Goal: Navigation & Orientation: Understand site structure

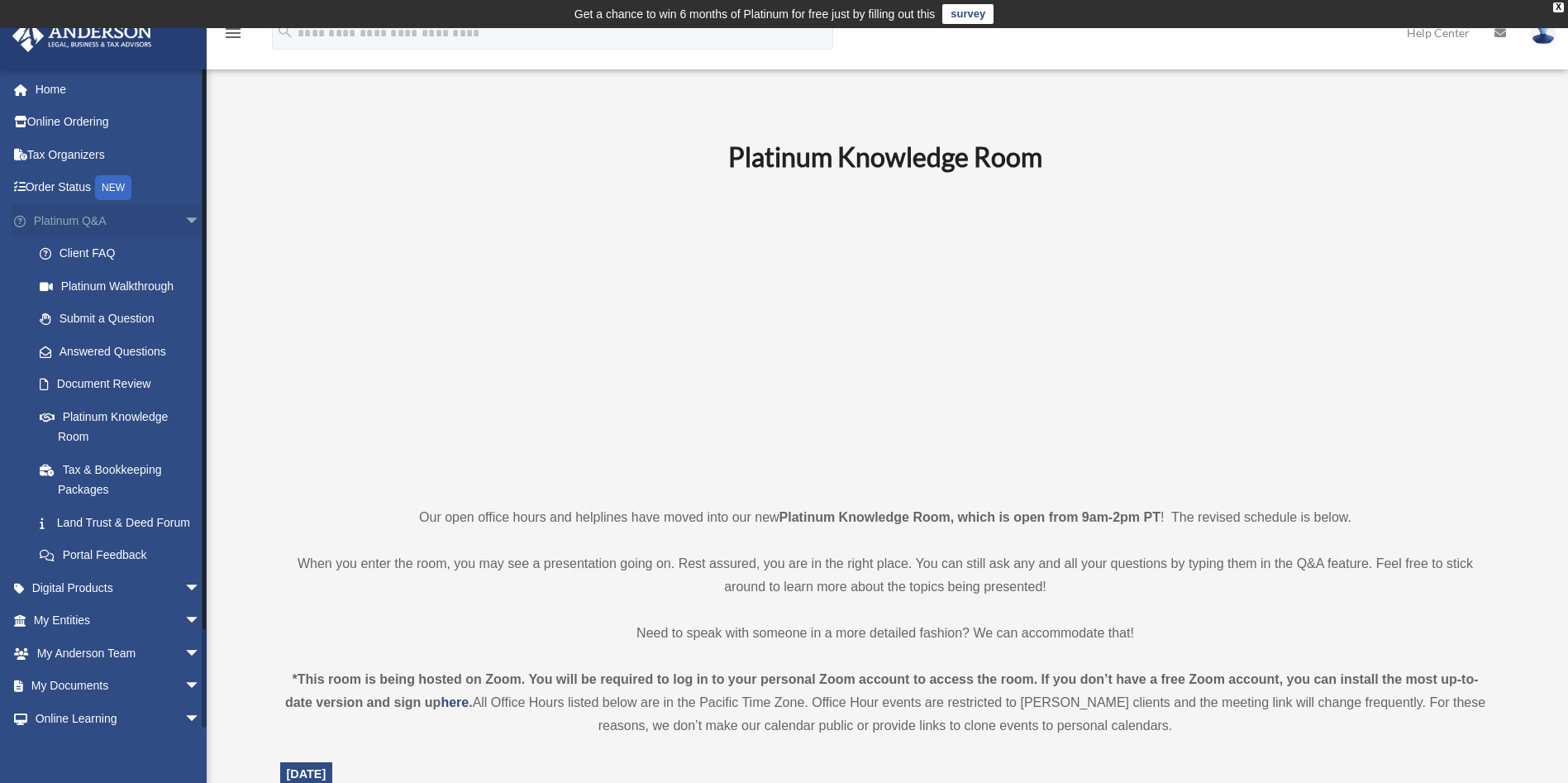
click at [185, 221] on span "arrow_drop_down" at bounding box center [201, 220] width 33 height 34
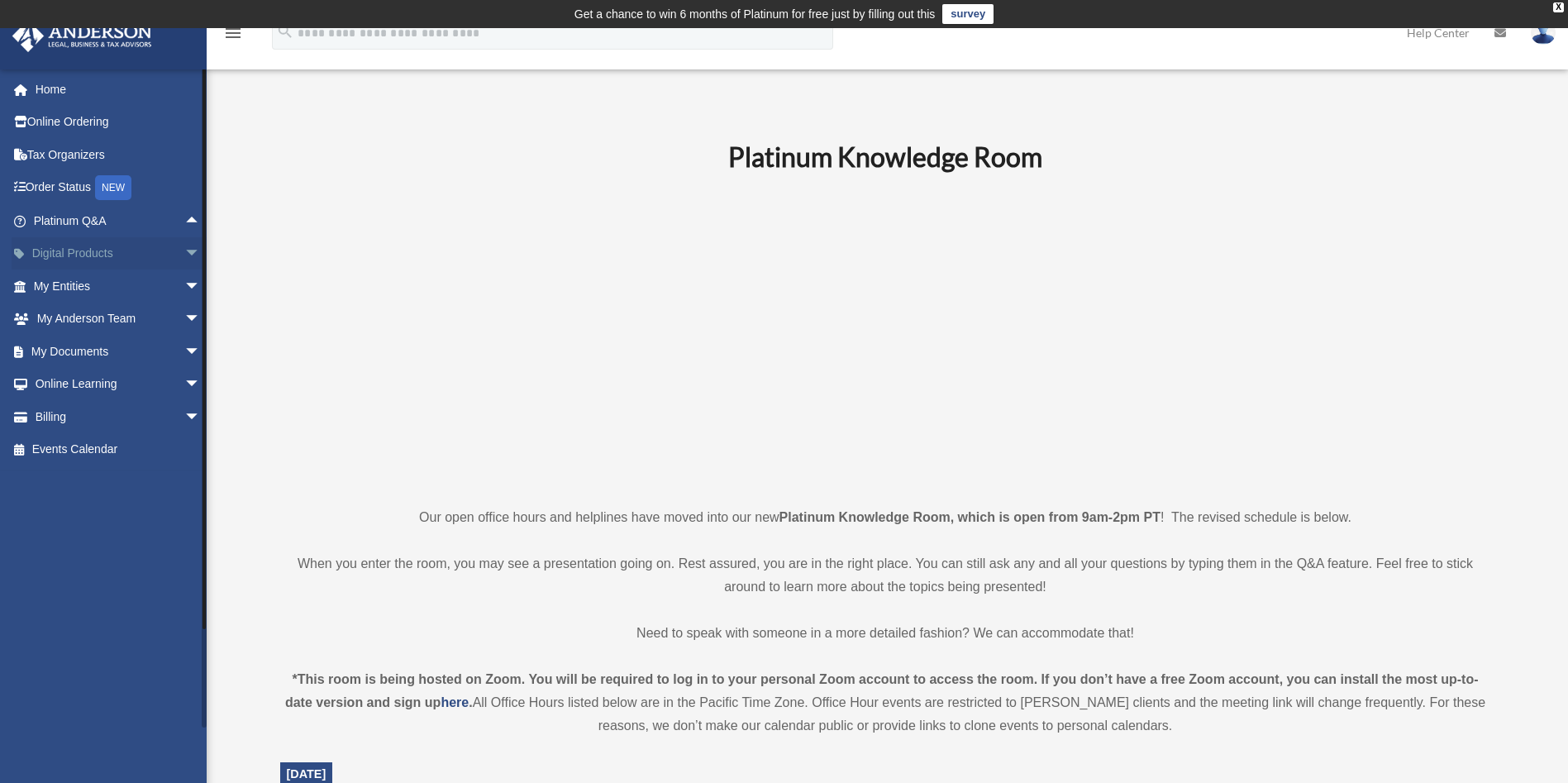
click at [185, 257] on span "arrow_drop_down" at bounding box center [201, 254] width 33 height 34
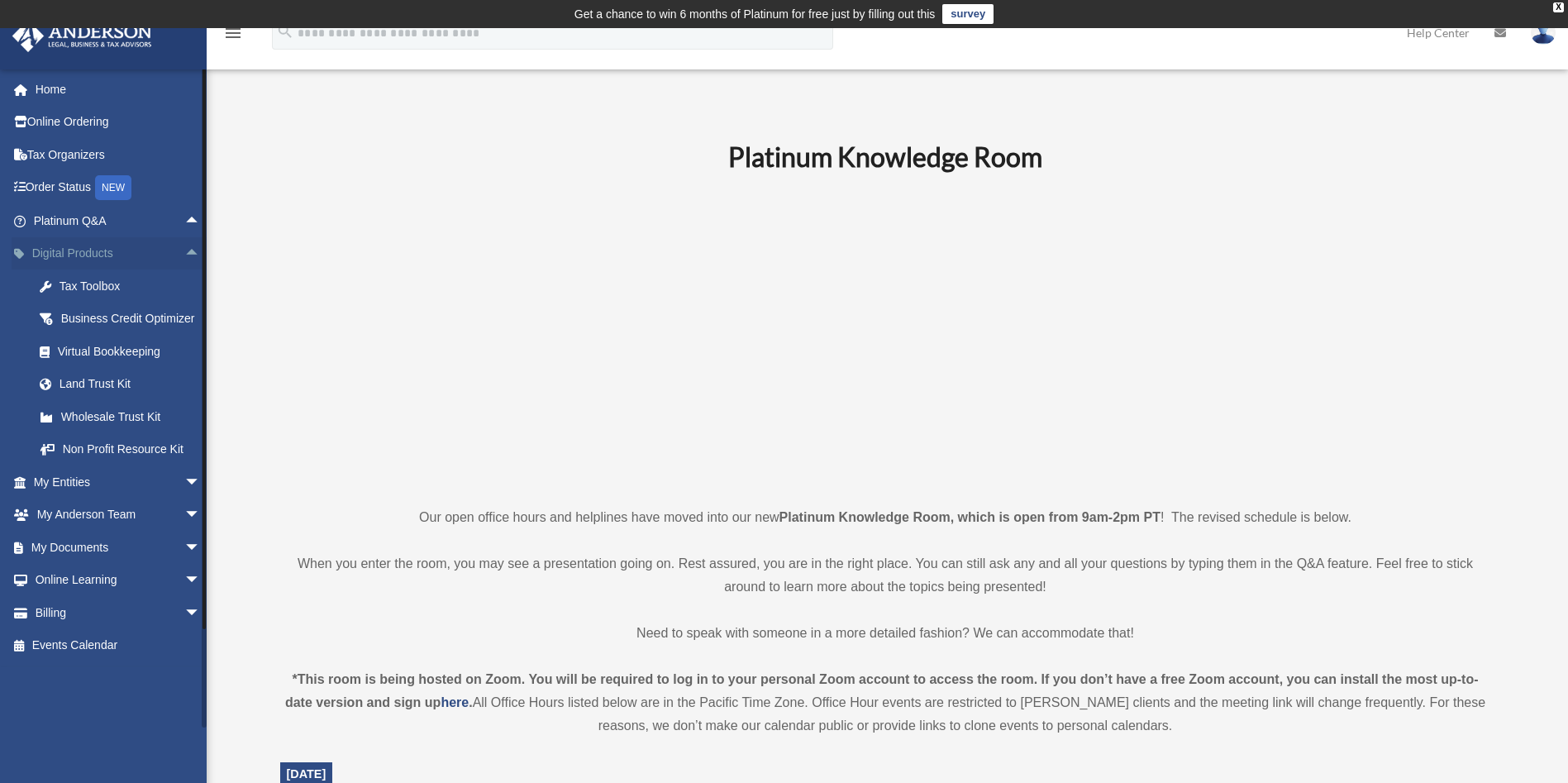
click at [185, 257] on span "arrow_drop_up" at bounding box center [201, 254] width 33 height 34
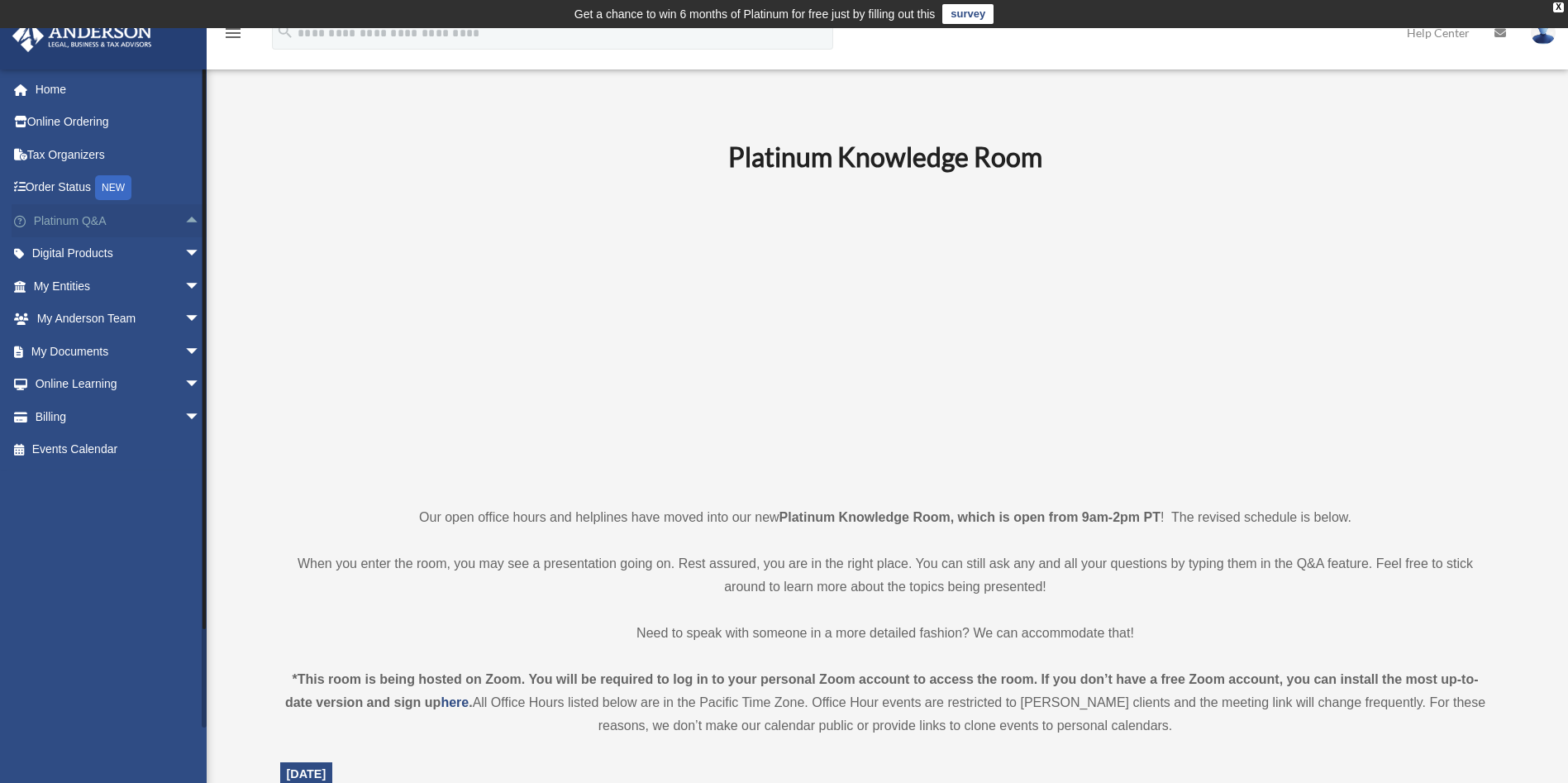
click at [185, 226] on span "arrow_drop_up" at bounding box center [201, 220] width 33 height 34
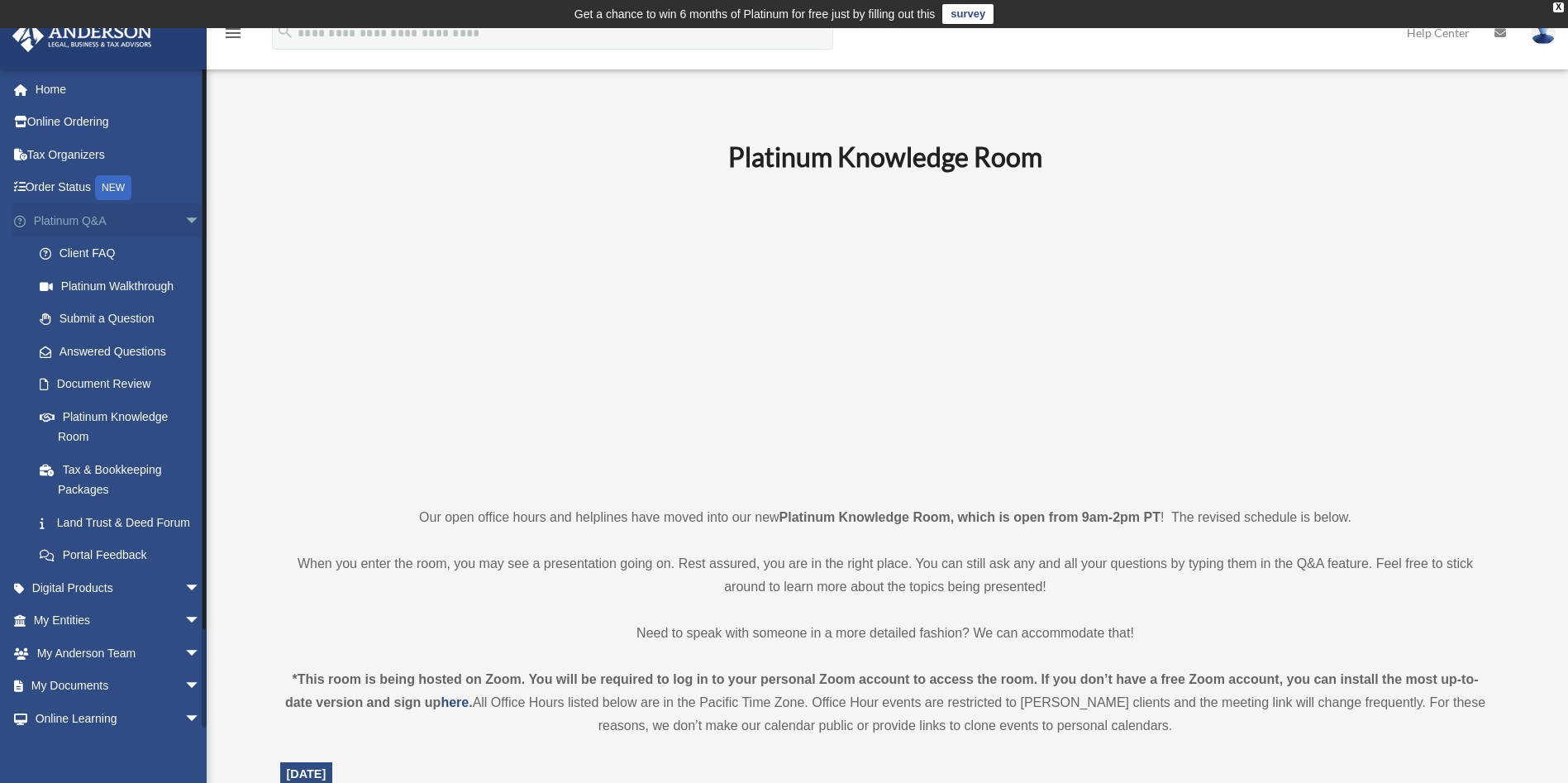
click at [185, 222] on span "arrow_drop_down" at bounding box center [201, 220] width 33 height 34
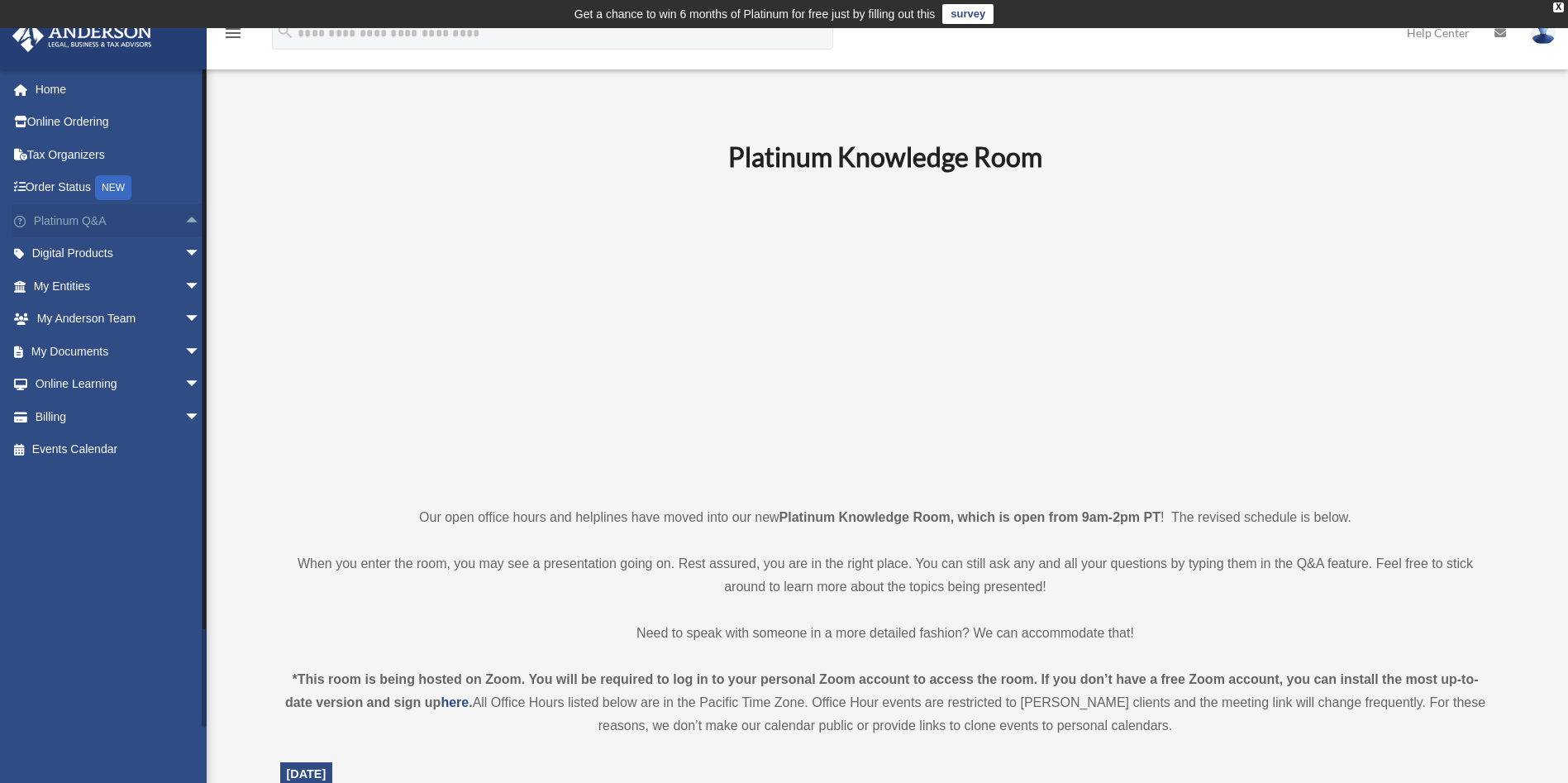
click at [185, 224] on span "arrow_drop_up" at bounding box center [201, 220] width 33 height 34
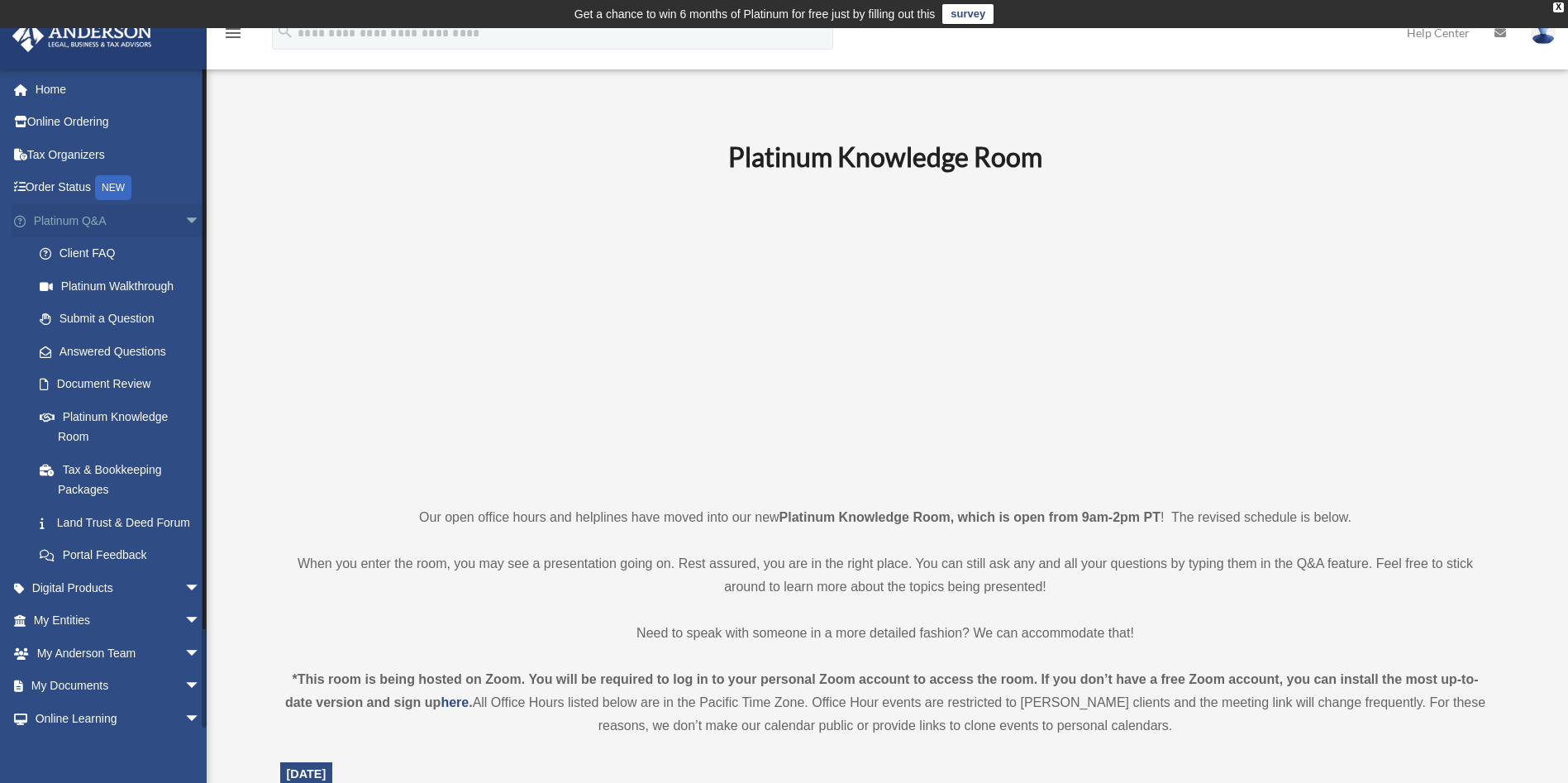
click at [185, 221] on span "arrow_drop_down" at bounding box center [201, 220] width 33 height 34
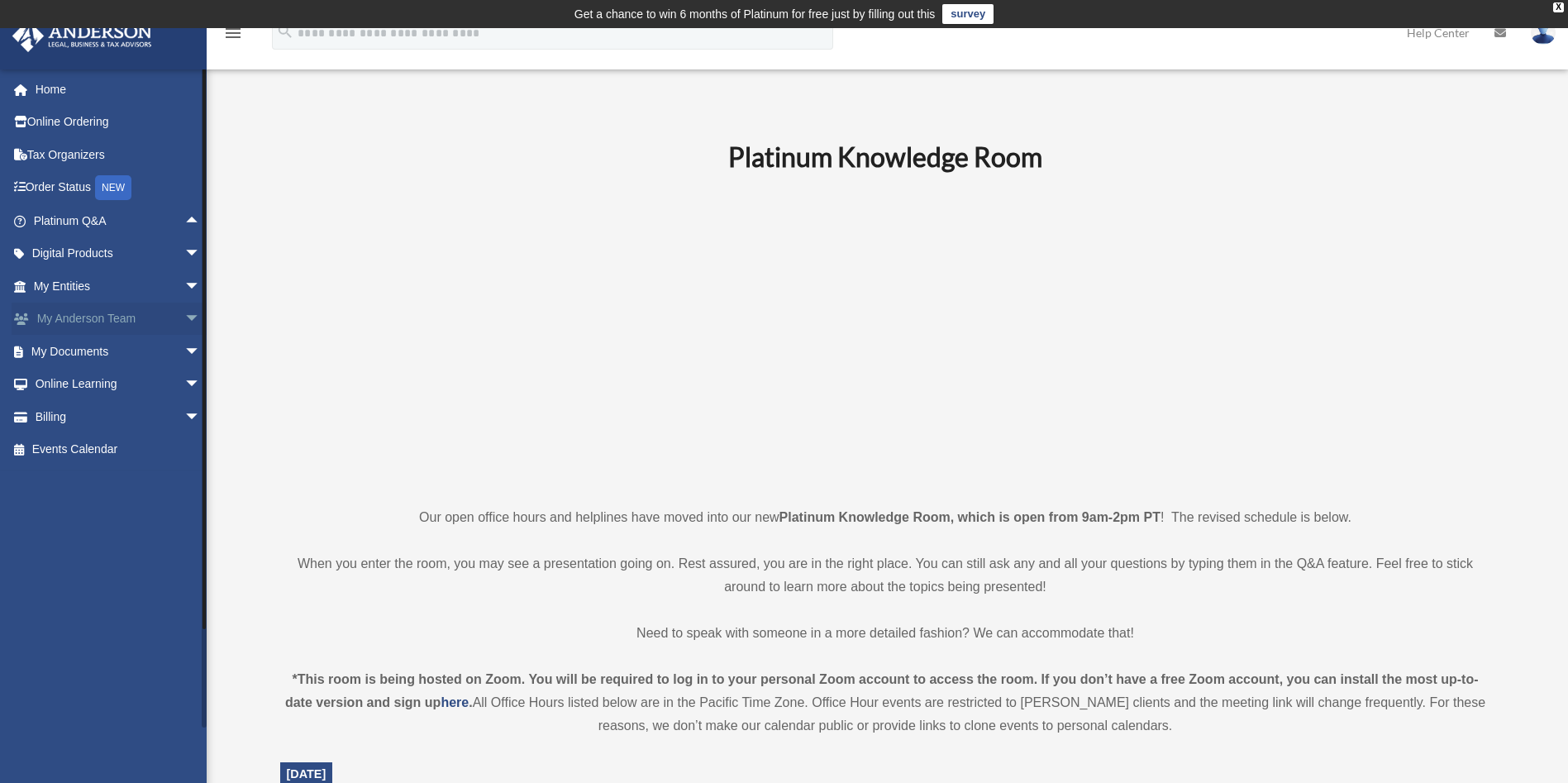
click at [185, 316] on span "arrow_drop_down" at bounding box center [201, 318] width 33 height 34
click at [185, 321] on span "arrow_drop_up" at bounding box center [201, 318] width 33 height 34
click at [185, 344] on span "arrow_drop_down" at bounding box center [201, 351] width 33 height 34
click at [185, 349] on span "arrow_drop_up" at bounding box center [201, 351] width 33 height 34
click at [185, 380] on span "arrow_drop_down" at bounding box center [201, 384] width 33 height 34
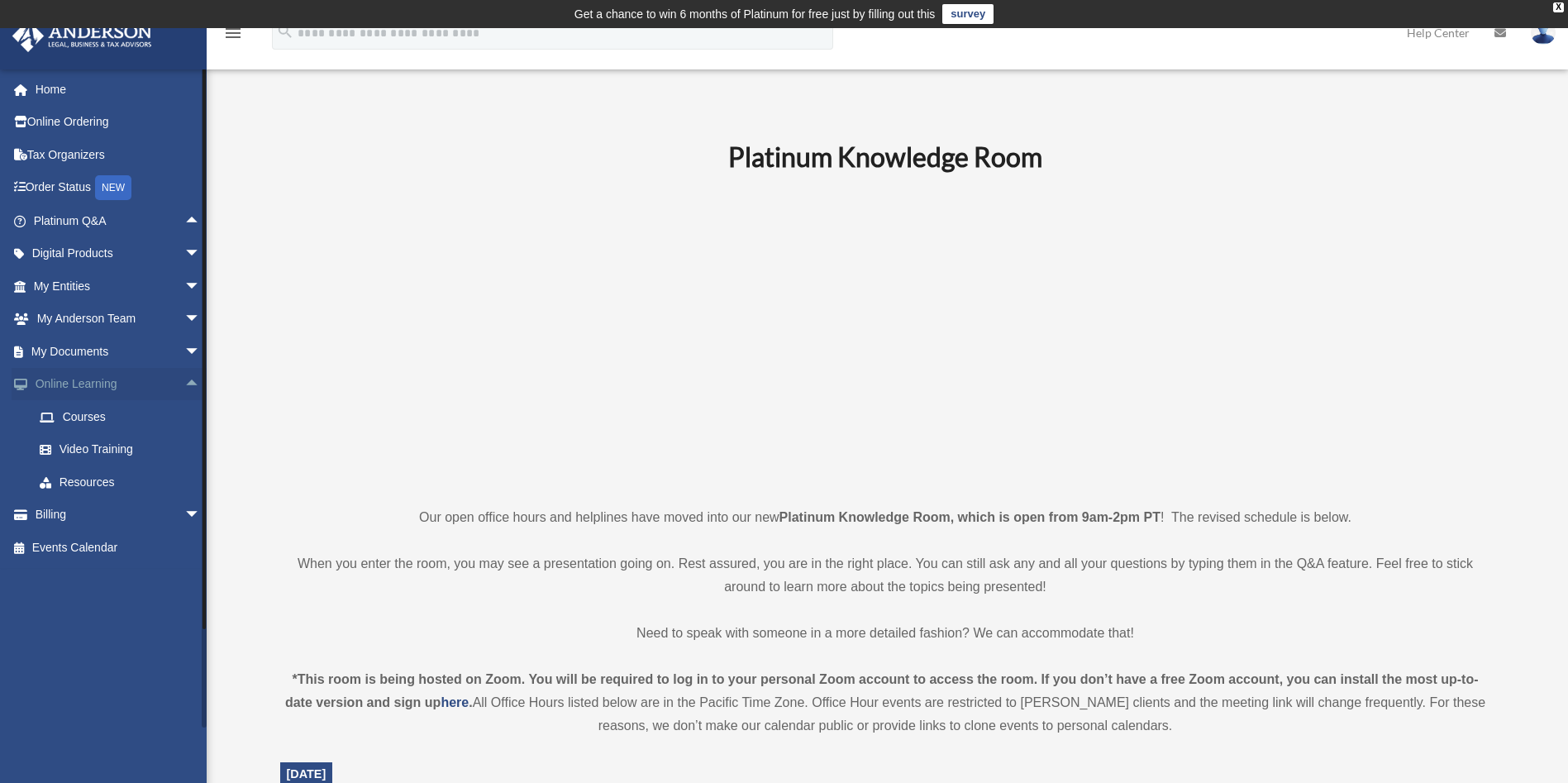
click at [185, 382] on span "arrow_drop_up" at bounding box center [201, 384] width 33 height 34
click at [185, 413] on span "arrow_drop_down" at bounding box center [201, 417] width 33 height 34
click at [185, 417] on span "arrow_drop_up" at bounding box center [201, 417] width 33 height 34
click at [185, 326] on span "arrow_drop_down" at bounding box center [201, 318] width 33 height 34
click at [185, 321] on span "arrow_drop_up" at bounding box center [201, 318] width 33 height 34
